Goal: Information Seeking & Learning: Learn about a topic

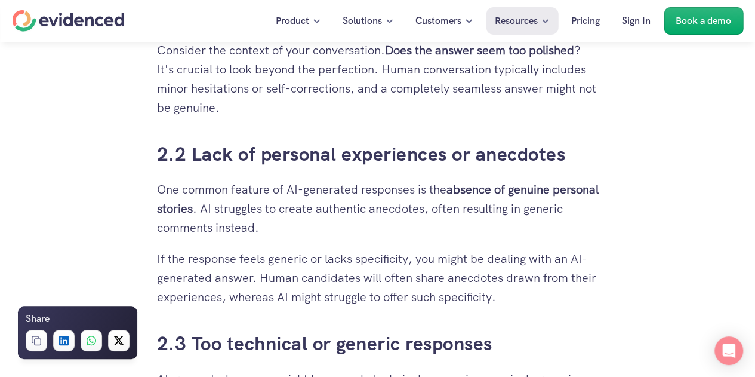
scroll to position [1541, 0]
click at [348, 278] on p "If the response feels generic or lacks specificity, you might be dealing with a…" at bounding box center [378, 276] width 442 height 57
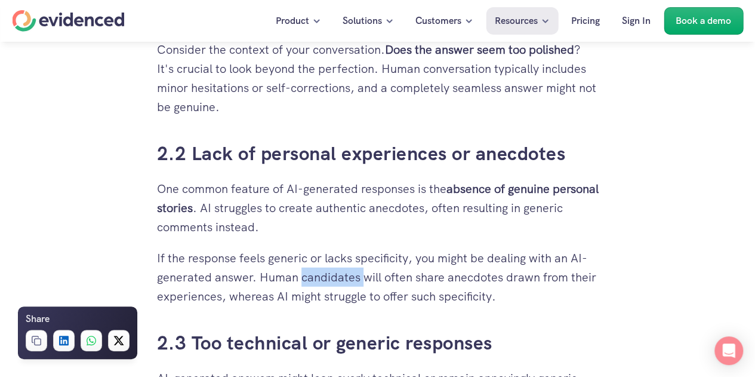
click at [348, 278] on p "If the response feels generic or lacks specificity, you might be dealing with a…" at bounding box center [378, 276] width 442 height 57
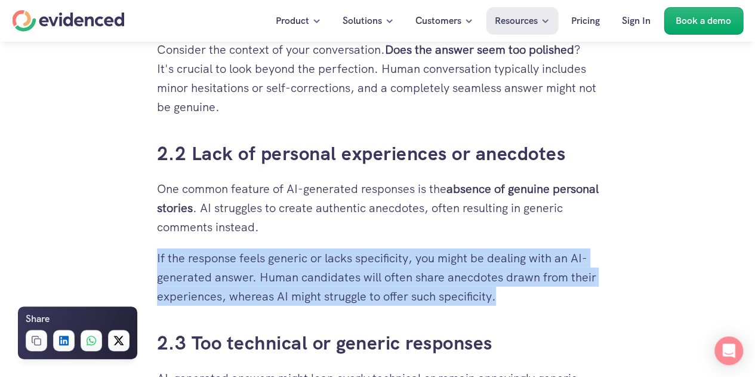
click at [348, 278] on p "If the response feels generic or lacks specificity, you might be dealing with a…" at bounding box center [378, 276] width 442 height 57
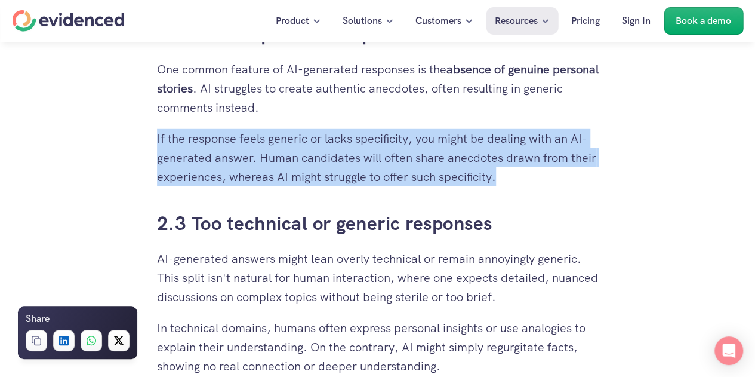
scroll to position [1661, 0]
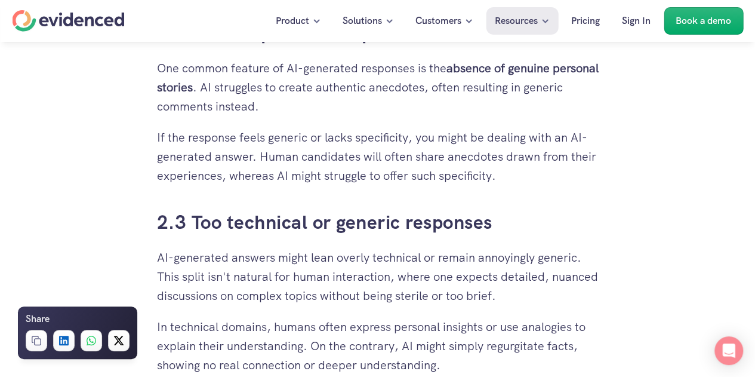
click at [348, 278] on p "AI-generated answers might lean overly technical or remain annoyingly generic. …" at bounding box center [378, 276] width 442 height 57
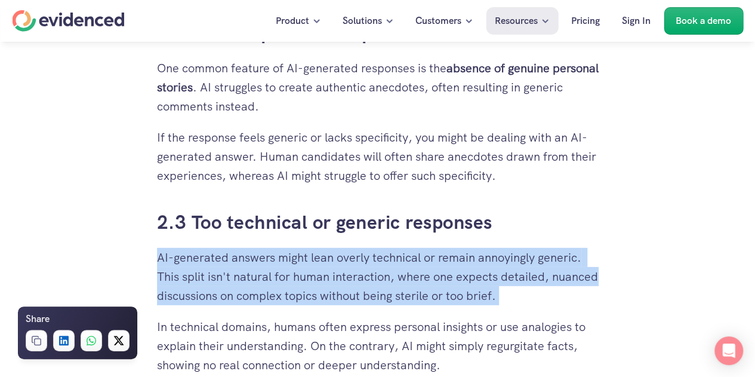
click at [348, 278] on p "AI-generated answers might lean overly technical or remain annoyingly generic. …" at bounding box center [378, 276] width 442 height 57
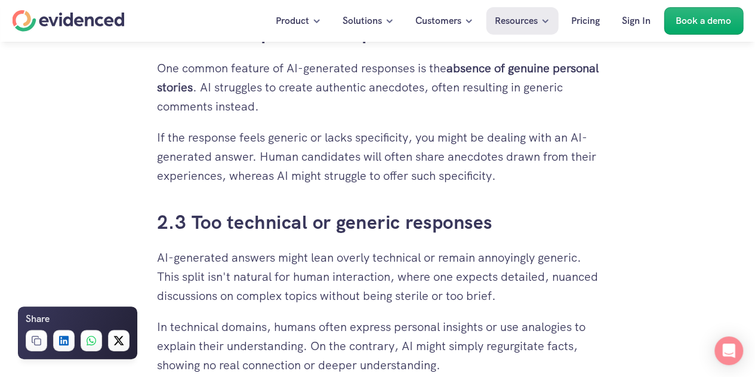
click at [348, 278] on p "AI-generated answers might lean overly technical or remain annoyingly generic. …" at bounding box center [378, 276] width 442 height 57
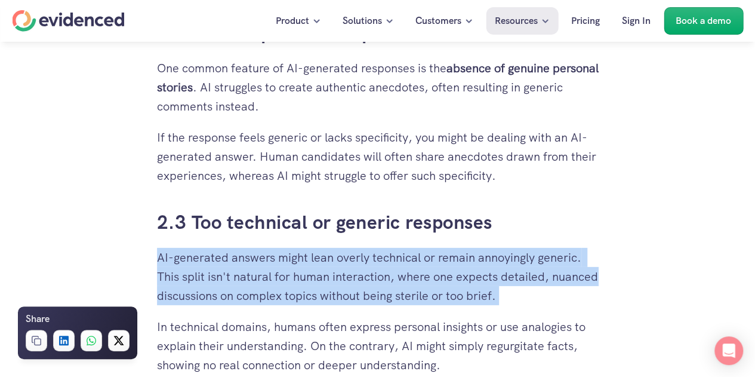
click at [348, 278] on p "AI-generated answers might lean overly technical or remain annoyingly generic. …" at bounding box center [378, 276] width 442 height 57
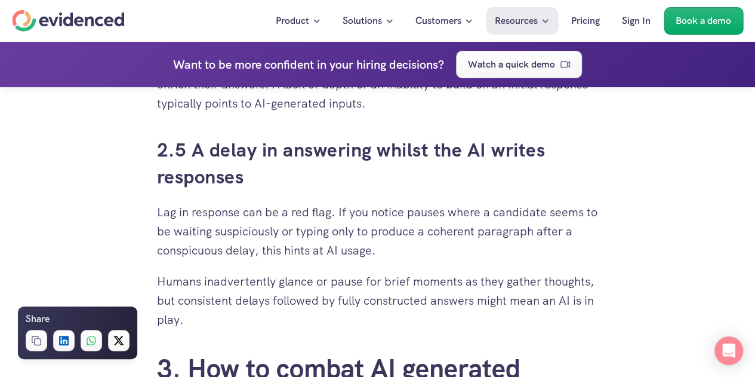
scroll to position [2139, 0]
click at [422, 232] on p "Lag in response can be a red flag. If you notice pauses where a candidate seems…" at bounding box center [378, 230] width 442 height 57
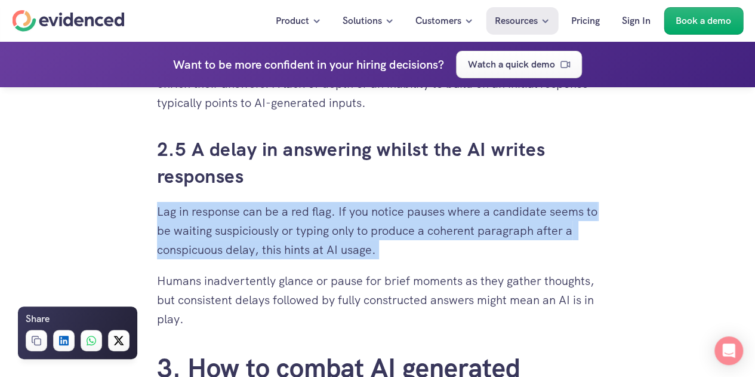
click at [422, 232] on p "Lag in response can be a red flag. If you notice pauses where a candidate seems…" at bounding box center [378, 230] width 442 height 57
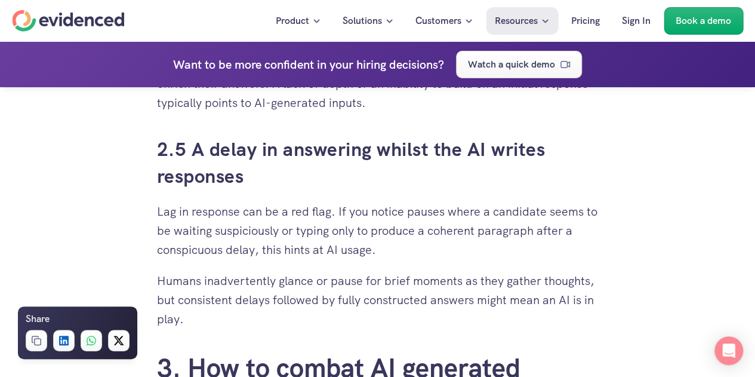
click at [440, 312] on p "Humans inadvertently glance or pause for brief moments as they gather thoughts,…" at bounding box center [378, 299] width 442 height 57
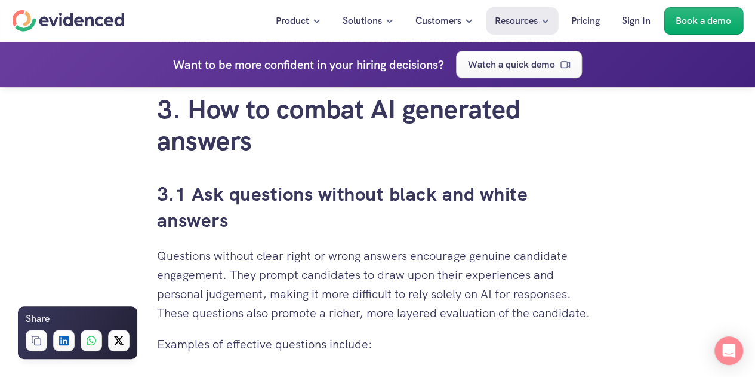
scroll to position [2398, 0]
click at [440, 312] on p "Questions without clear right or wrong answers encourage genuine candidate enga…" at bounding box center [378, 283] width 442 height 76
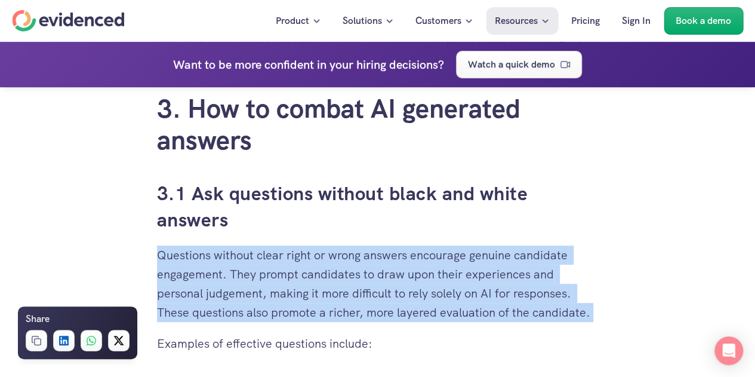
click at [440, 312] on p "Questions without clear right or wrong answers encourage genuine candidate enga…" at bounding box center [378, 283] width 442 height 76
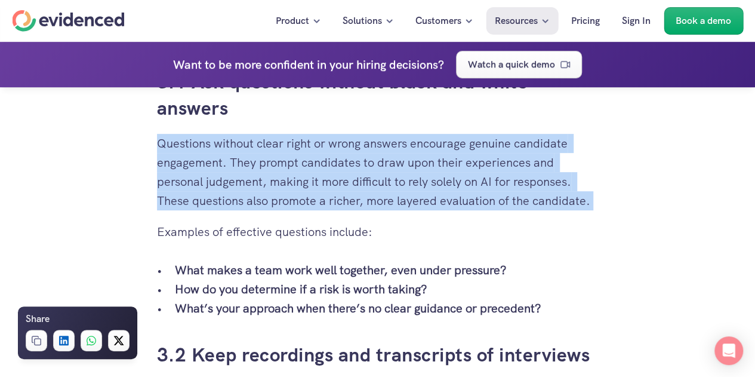
scroll to position [2509, 0]
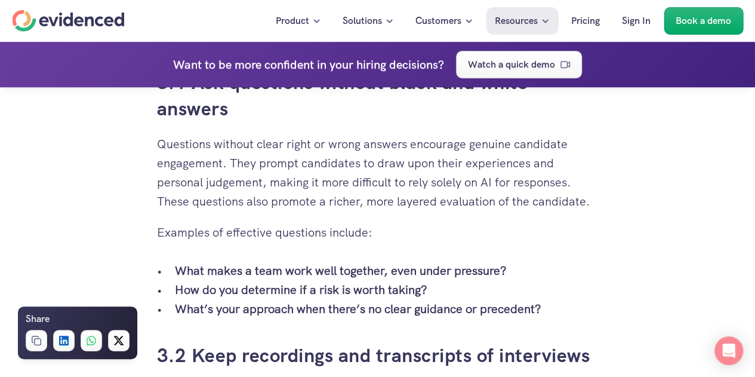
click at [440, 312] on strong "What’s your approach when there’s no clear guidance or precedent?" at bounding box center [358, 309] width 367 height 16
click at [452, 278] on p "What makes a team work well together, even under pressure?" at bounding box center [387, 270] width 424 height 19
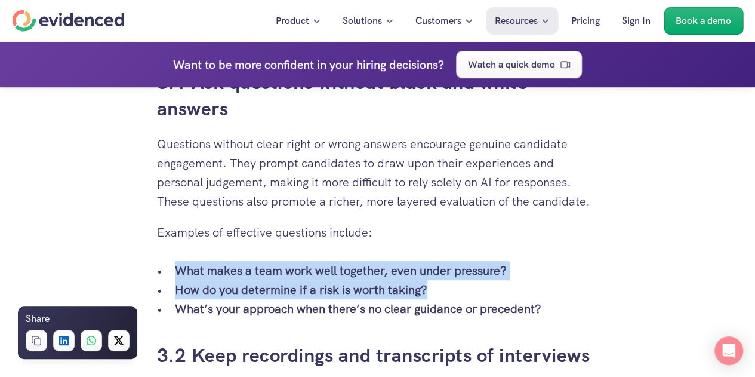
drag, startPoint x: 452, startPoint y: 278, endPoint x: 461, endPoint y: 299, distance: 22.2
click at [461, 299] on ul "What makes a team work well together, even under pressure? How do you determine…" at bounding box center [378, 289] width 442 height 57
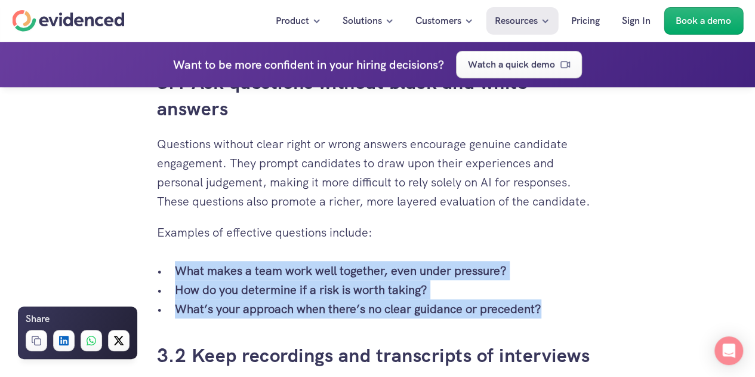
click at [461, 299] on p "What’s your approach when there’s no clear guidance or precedent?" at bounding box center [387, 308] width 424 height 19
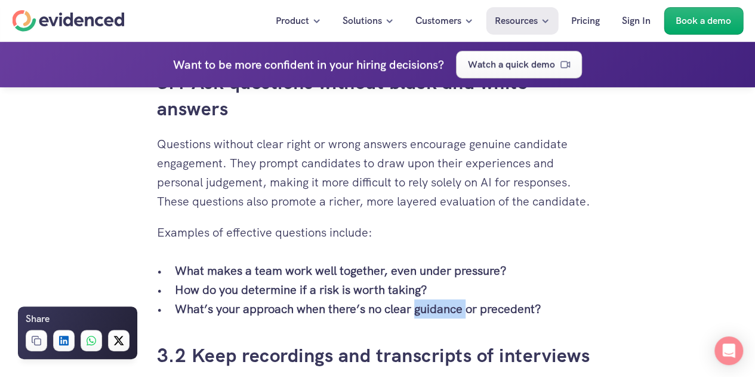
click at [461, 299] on p "What’s your approach when there’s no clear guidance or precedent?" at bounding box center [387, 308] width 424 height 19
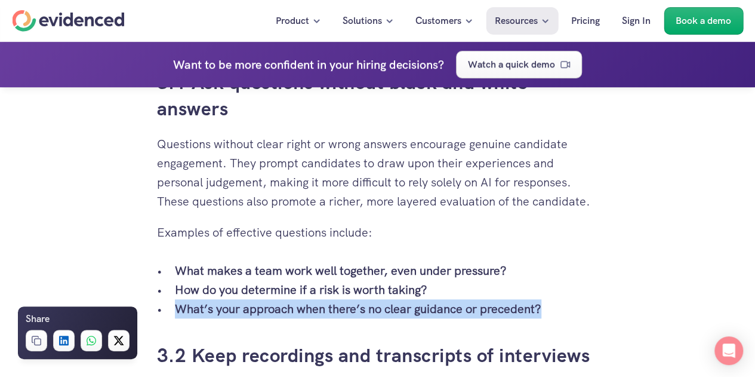
click at [461, 299] on p "What’s your approach when there’s no clear guidance or precedent?" at bounding box center [387, 308] width 424 height 19
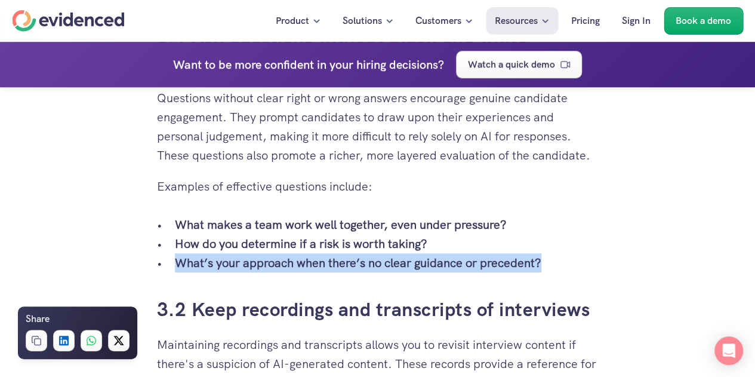
click at [461, 299] on link "3.2 Keep recordings and transcripts of interviews" at bounding box center [374, 309] width 434 height 25
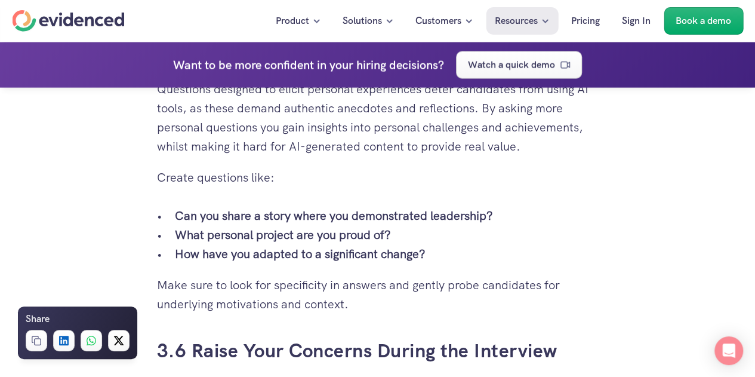
scroll to position [3438, 0]
click at [461, 299] on p "Make sure to look for specificity in answers and gently probe candidates for un…" at bounding box center [378, 295] width 442 height 38
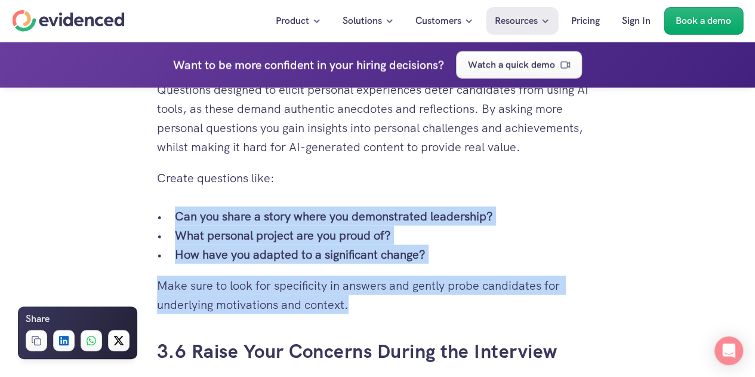
drag, startPoint x: 461, startPoint y: 299, endPoint x: 462, endPoint y: 225, distance: 74.0
click at [462, 225] on p "Can you share a story where you demonstrated leadership?" at bounding box center [387, 216] width 424 height 19
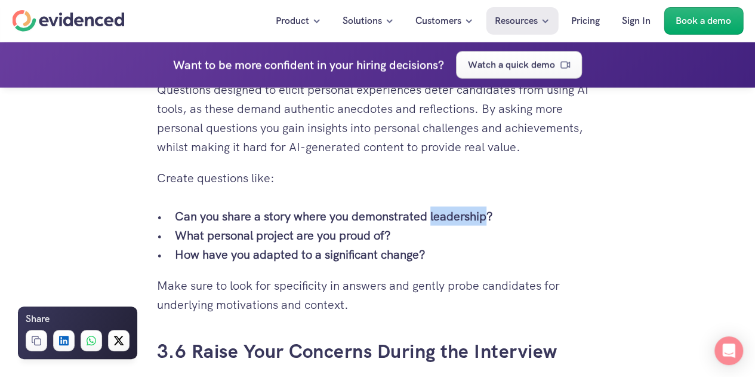
click at [462, 225] on p "Can you share a story where you demonstrated leadership?" at bounding box center [387, 216] width 424 height 19
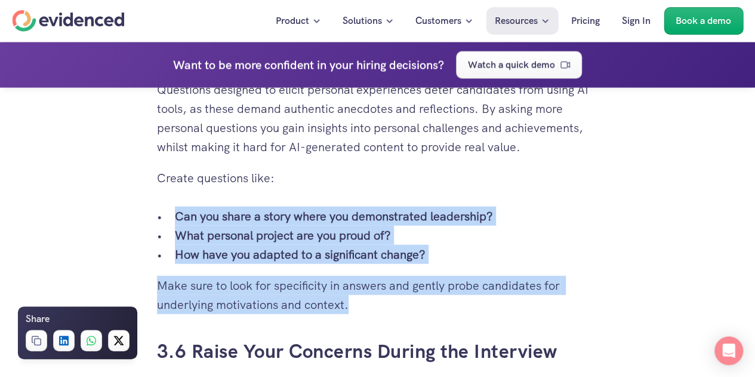
drag, startPoint x: 462, startPoint y: 225, endPoint x: 474, endPoint y: 297, distance: 73.9
click at [474, 297] on p "Make sure to look for specificity in answers and gently probe candidates for un…" at bounding box center [378, 295] width 442 height 38
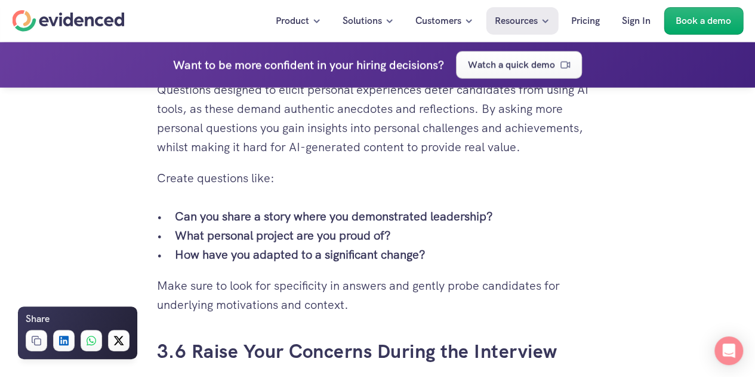
click at [474, 297] on p "Make sure to look for specificity in answers and gently probe candidates for un…" at bounding box center [378, 295] width 442 height 38
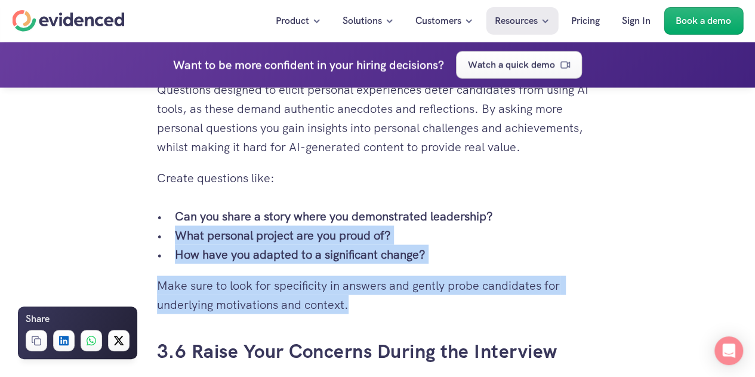
drag, startPoint x: 474, startPoint y: 297, endPoint x: 485, endPoint y: 239, distance: 59.5
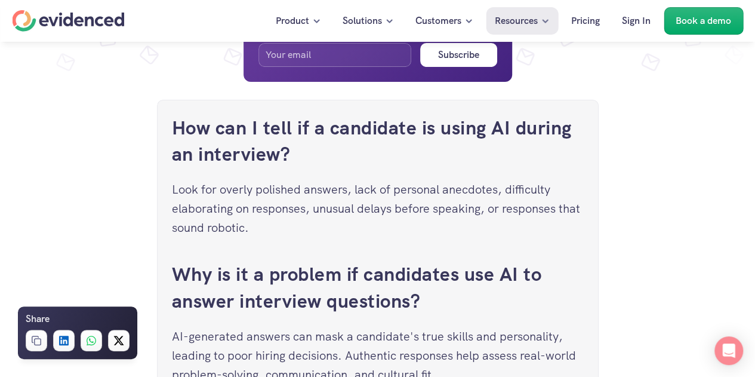
scroll to position [4563, 0]
click at [379, 216] on p "Look for overly polished answers, lack of personal anecdotes, difficulty elabor…" at bounding box center [378, 208] width 412 height 57
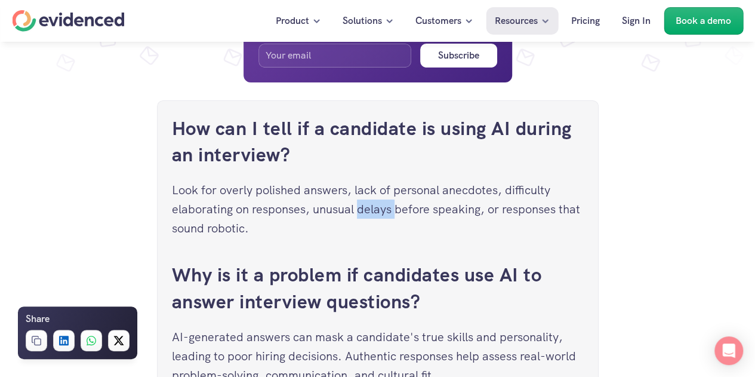
click at [379, 216] on p "Look for overly polished answers, lack of personal anecdotes, difficulty elabor…" at bounding box center [378, 208] width 412 height 57
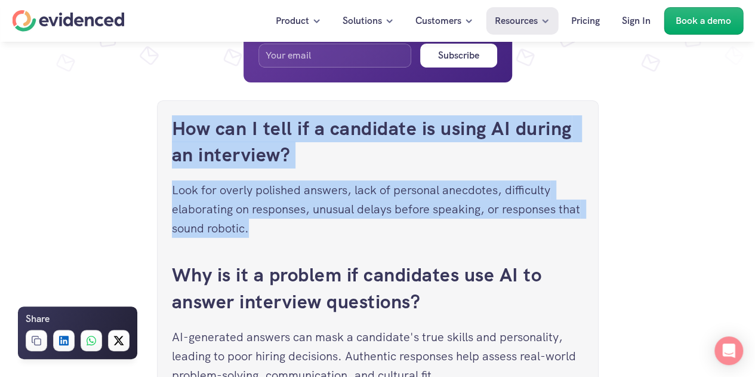
drag, startPoint x: 379, startPoint y: 216, endPoint x: 415, endPoint y: 142, distance: 82.5
click at [415, 142] on h3 "How can I tell if a candidate is using AI during an interview?" at bounding box center [378, 142] width 412 height 54
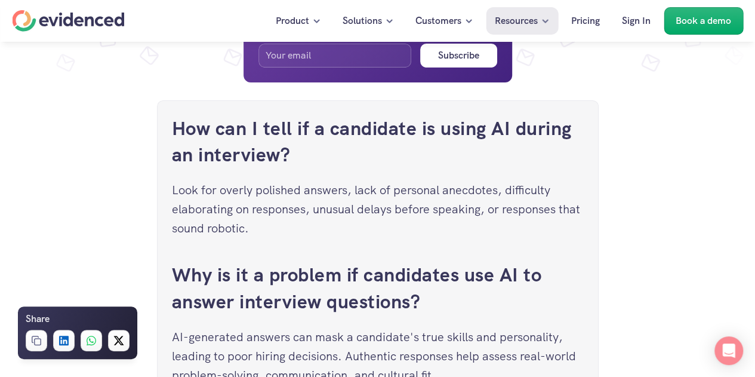
click at [415, 142] on h3 "How can I tell if a candidate is using AI during an interview?" at bounding box center [378, 142] width 412 height 54
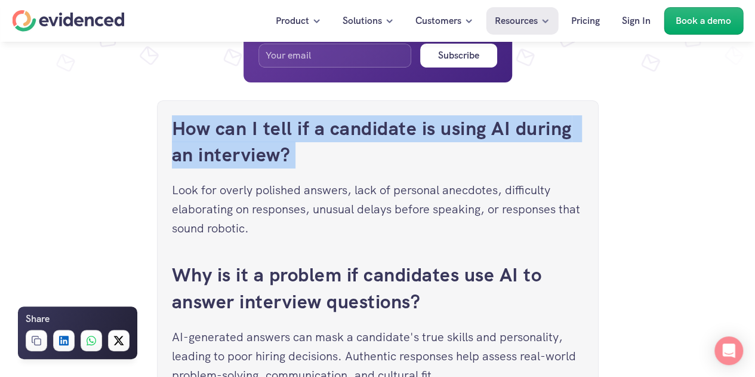
click at [415, 142] on h3 "How can I tell if a candidate is using AI during an interview?" at bounding box center [378, 142] width 412 height 54
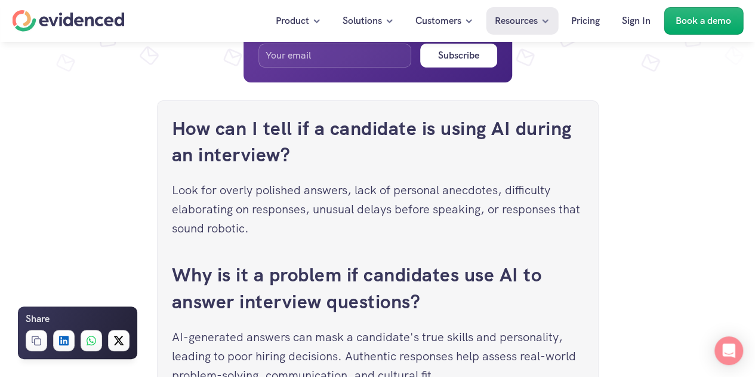
click at [405, 210] on p "Look for overly polished answers, lack of personal anecdotes, difficulty elabor…" at bounding box center [378, 208] width 412 height 57
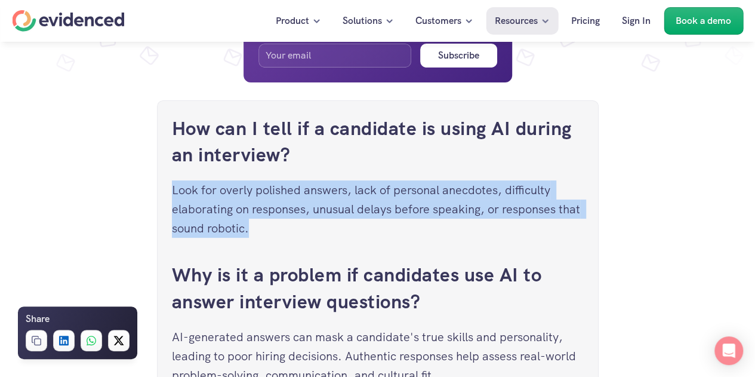
drag, startPoint x: 405, startPoint y: 210, endPoint x: 426, endPoint y: 165, distance: 49.1
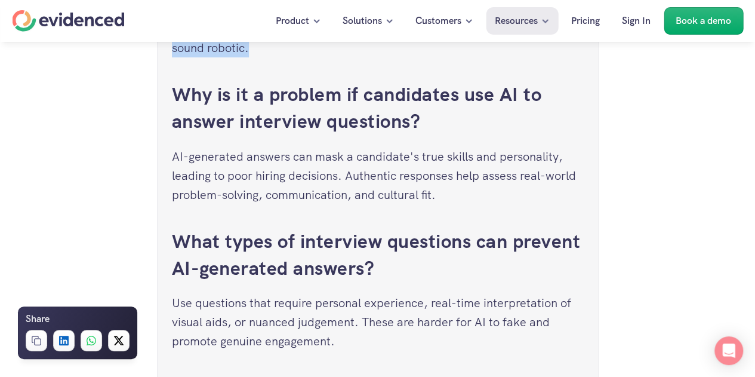
scroll to position [4744, 0]
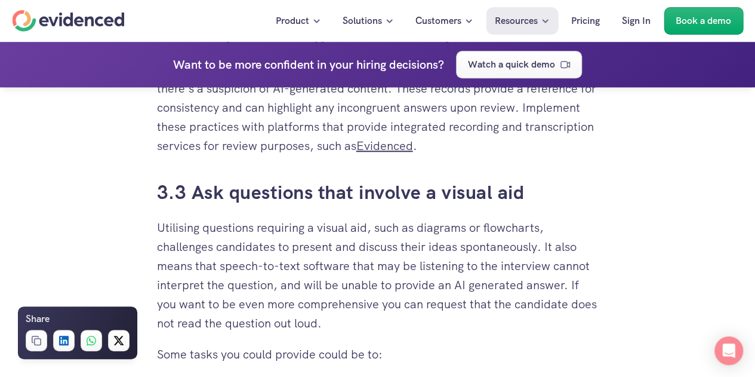
scroll to position [2848, 0]
